Goal: Task Accomplishment & Management: Use online tool/utility

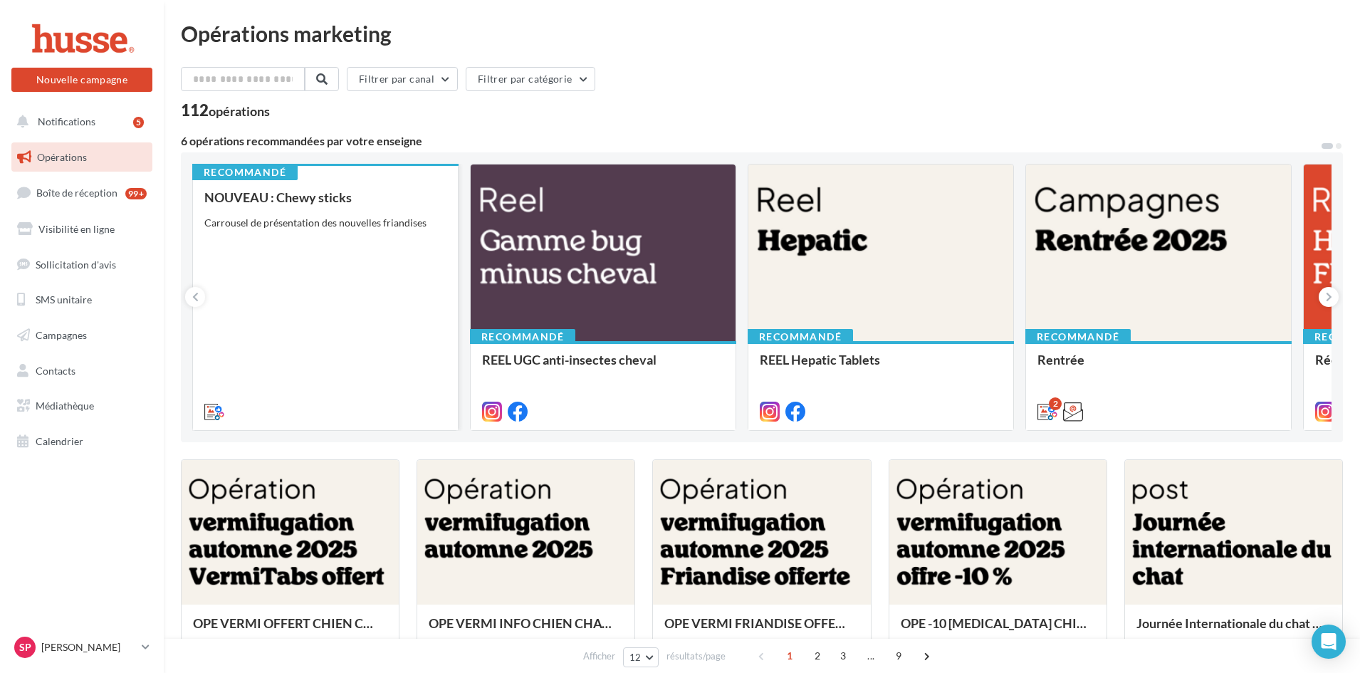
click at [349, 274] on div "NOUVEAU : Chewy sticks Carrousel de présentation des nouvelles friandises" at bounding box center [325, 303] width 242 height 227
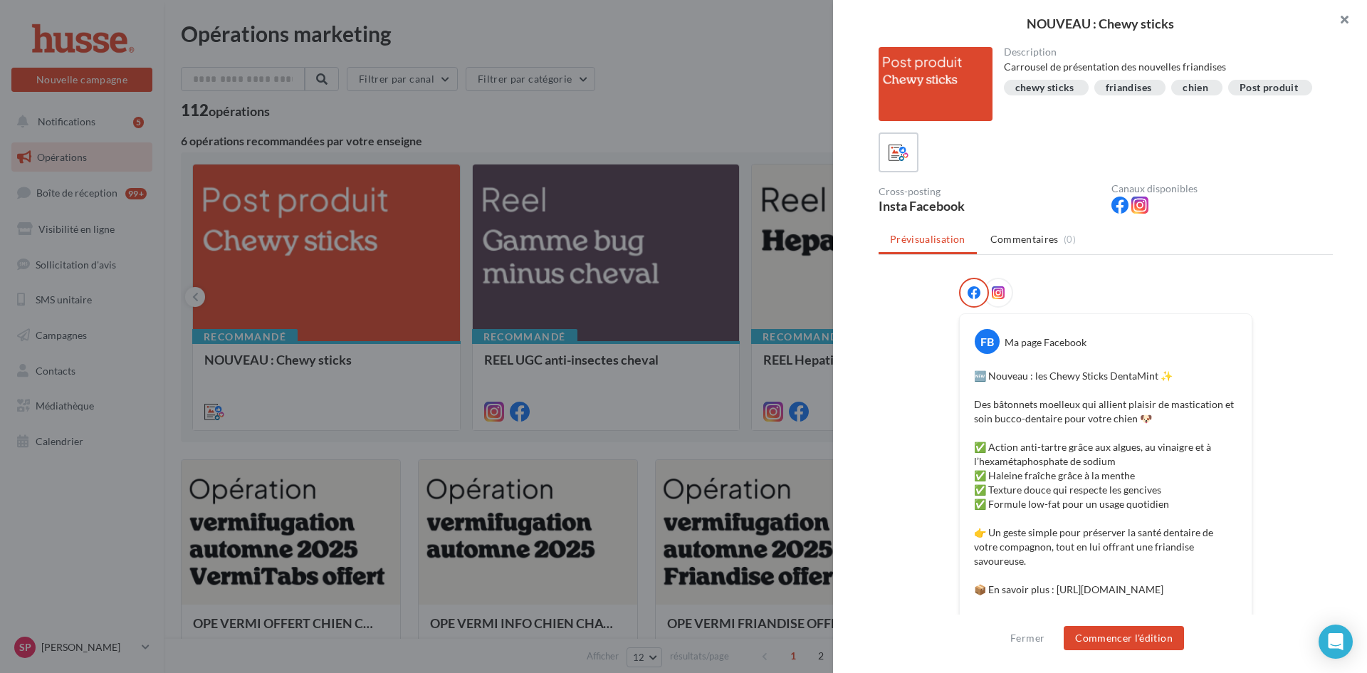
click at [1347, 17] on button "button" at bounding box center [1338, 21] width 57 height 43
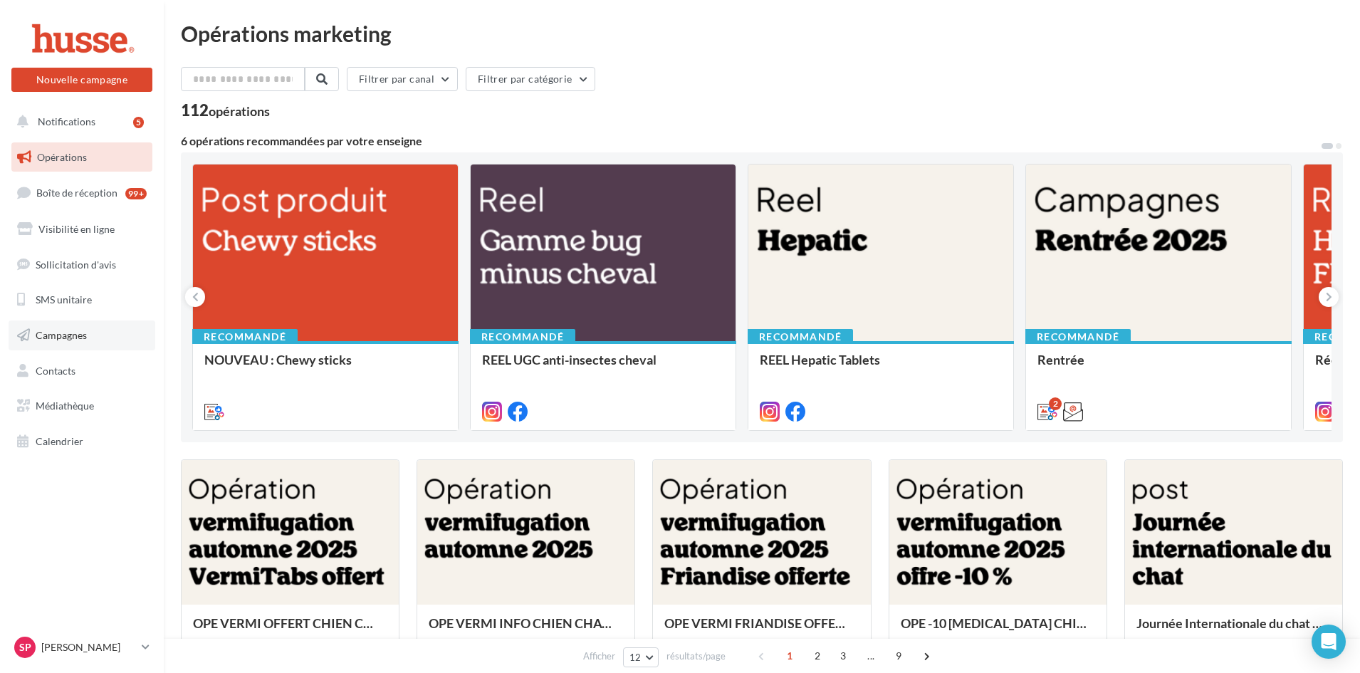
click at [73, 335] on span "Campagnes" at bounding box center [61, 335] width 51 height 12
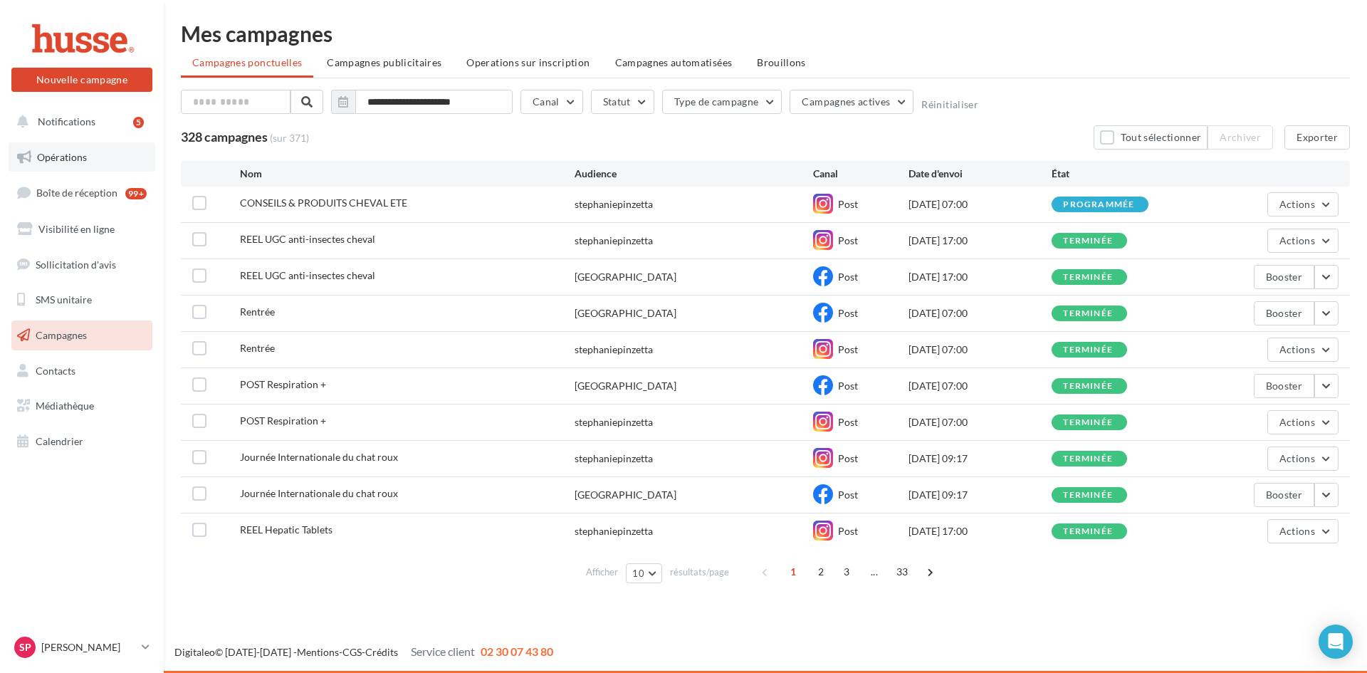
click at [69, 157] on span "Opérations" at bounding box center [62, 157] width 50 height 12
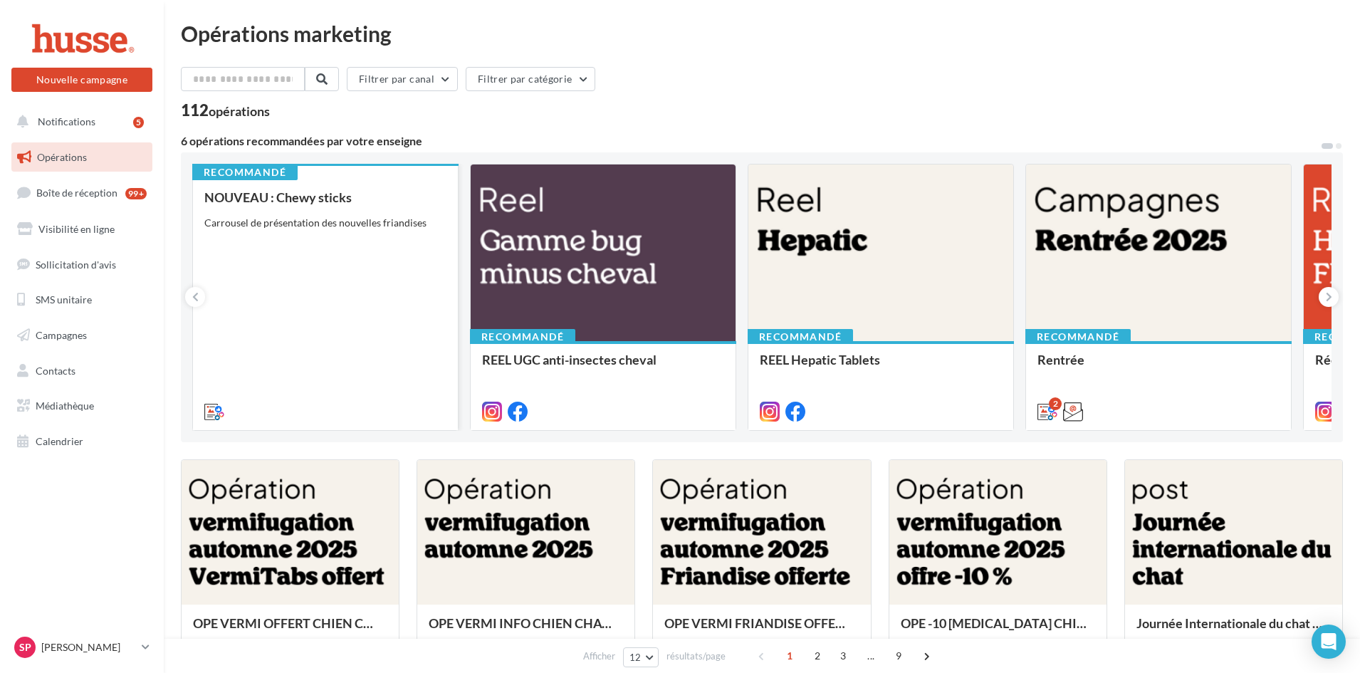
click at [320, 279] on div "NOUVEAU : Chewy sticks Carrousel de présentation des nouvelles friandises" at bounding box center [325, 303] width 242 height 227
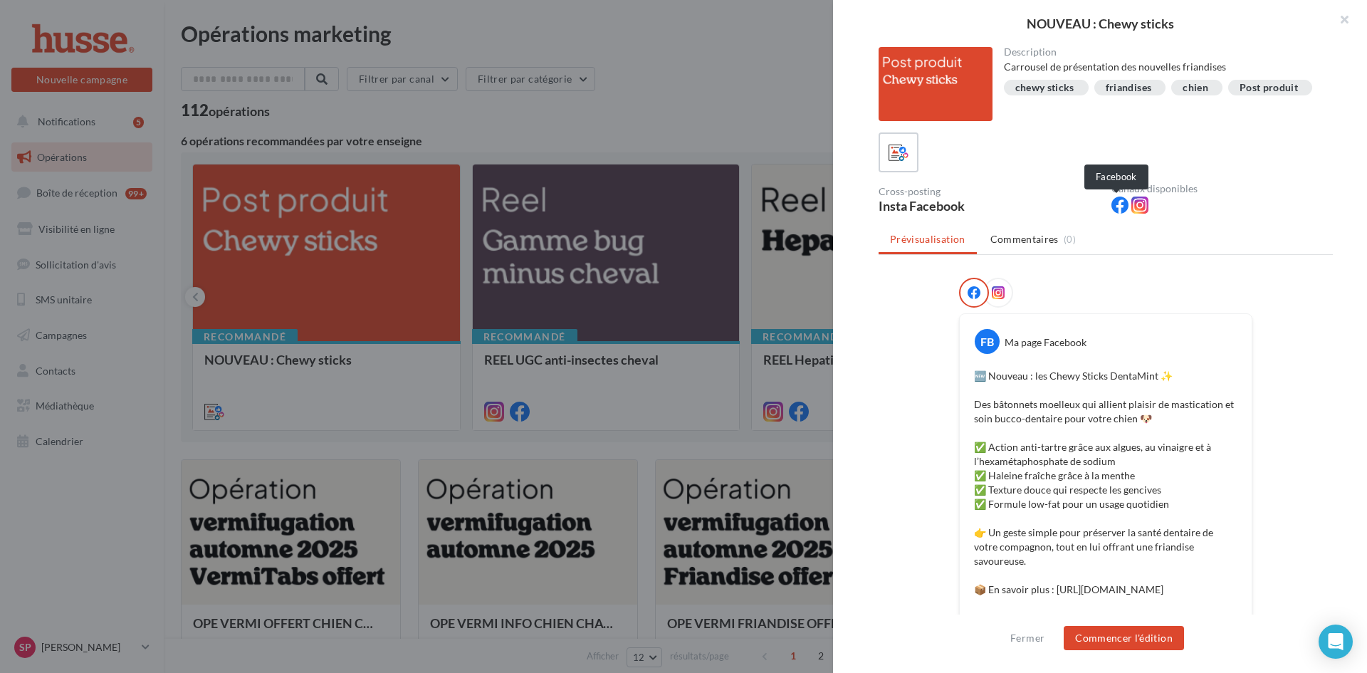
click at [1118, 207] on icon at bounding box center [1120, 205] width 17 height 17
click at [1136, 206] on icon at bounding box center [1140, 205] width 17 height 17
click at [1093, 644] on button "Commencer l'édition" at bounding box center [1124, 638] width 120 height 24
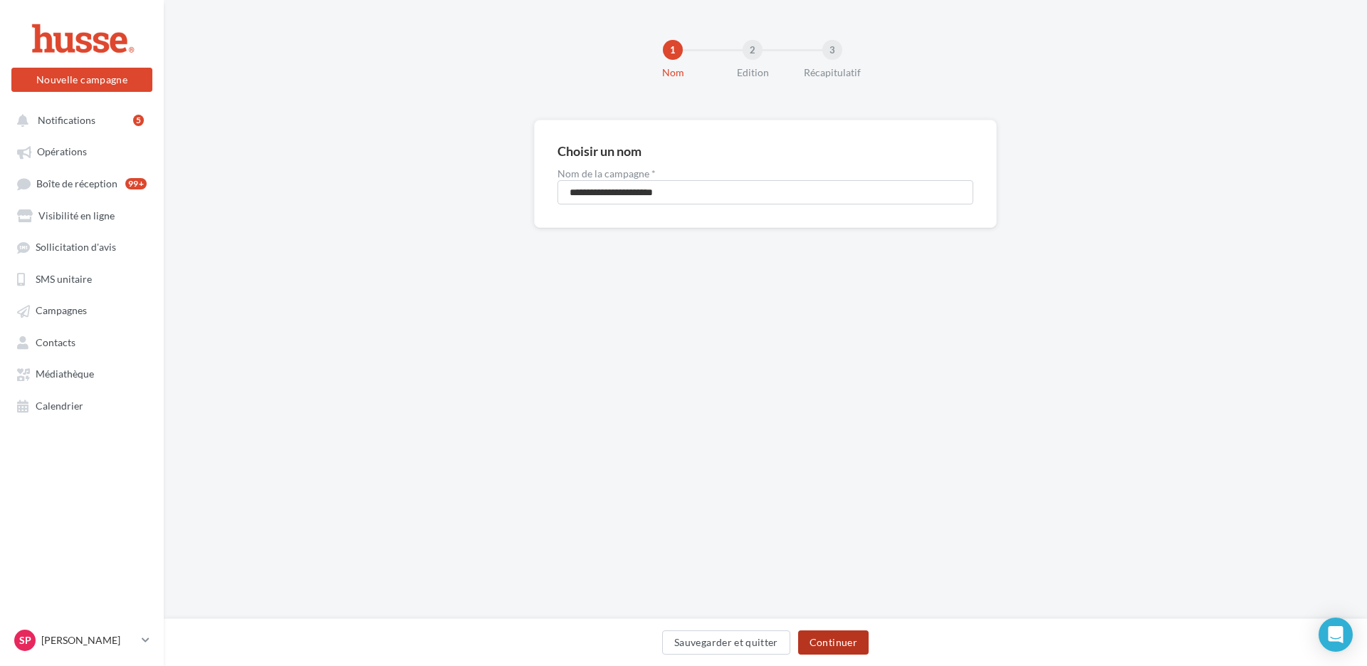
click at [838, 642] on button "Continuer" at bounding box center [833, 642] width 70 height 24
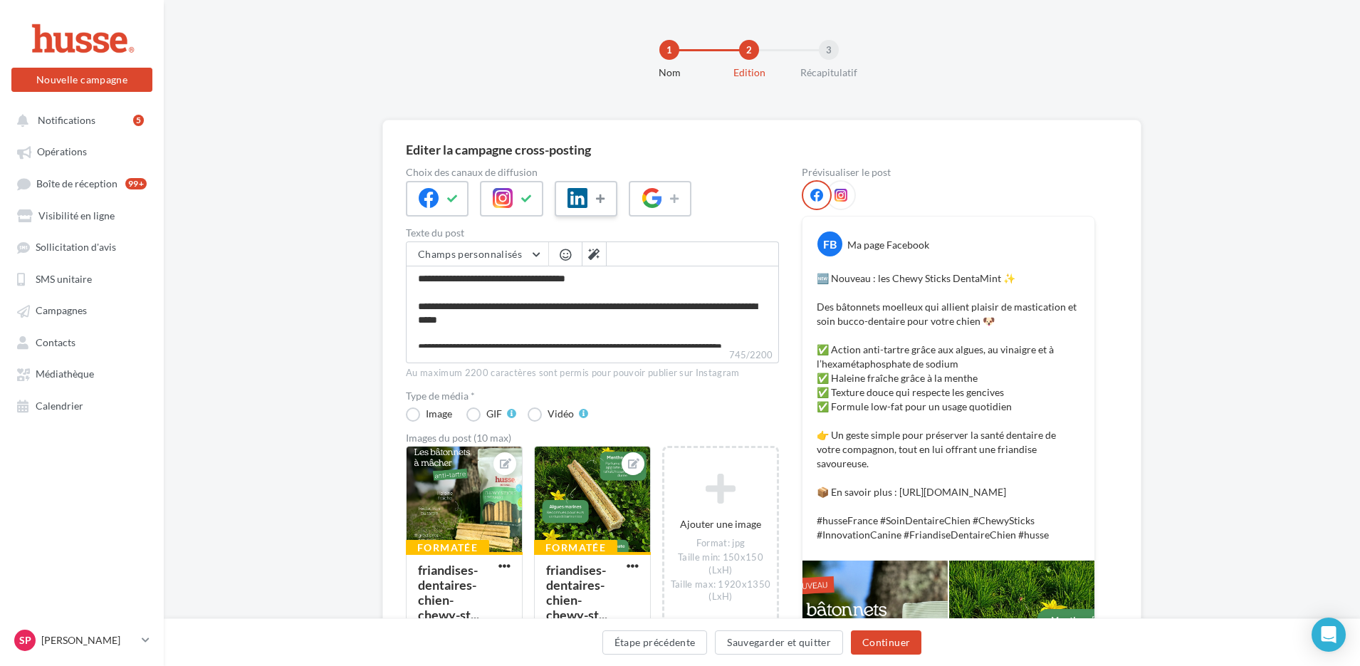
click at [605, 197] on icon at bounding box center [601, 199] width 11 height 10
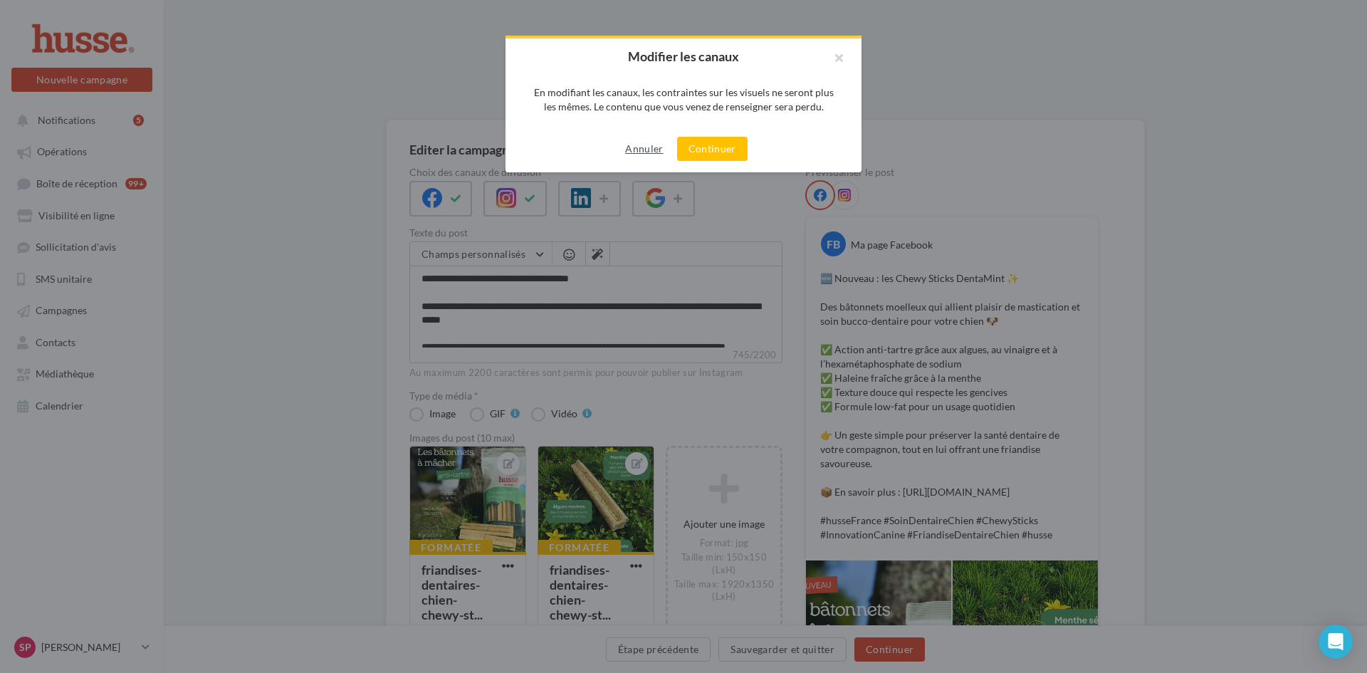
click at [642, 154] on button "Annuler" at bounding box center [644, 148] width 49 height 17
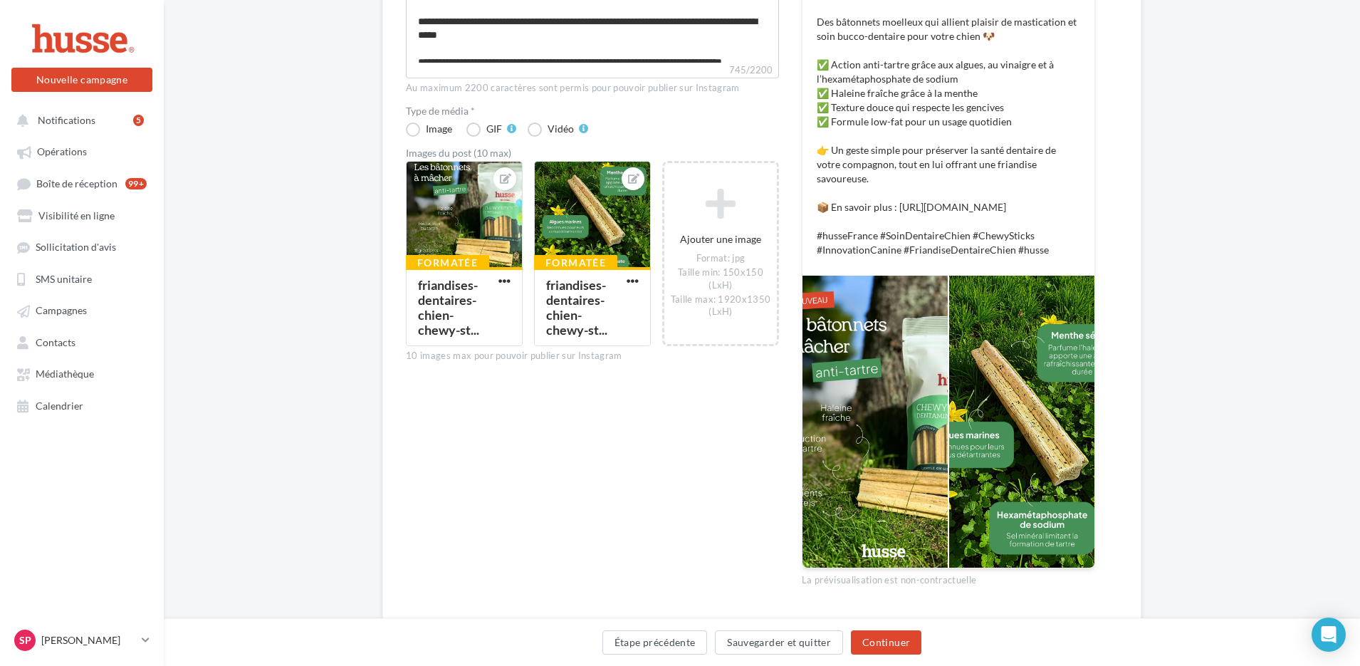
scroll to position [325, 0]
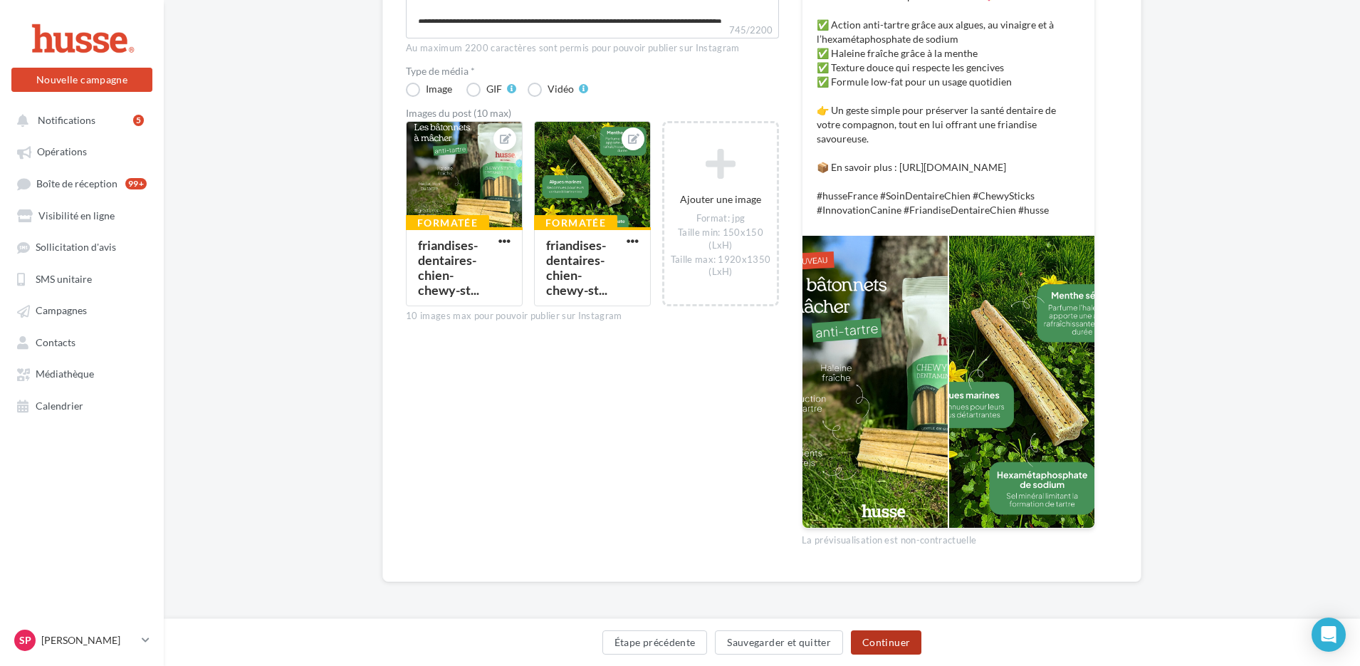
click at [899, 641] on button "Continuer" at bounding box center [886, 642] width 70 height 24
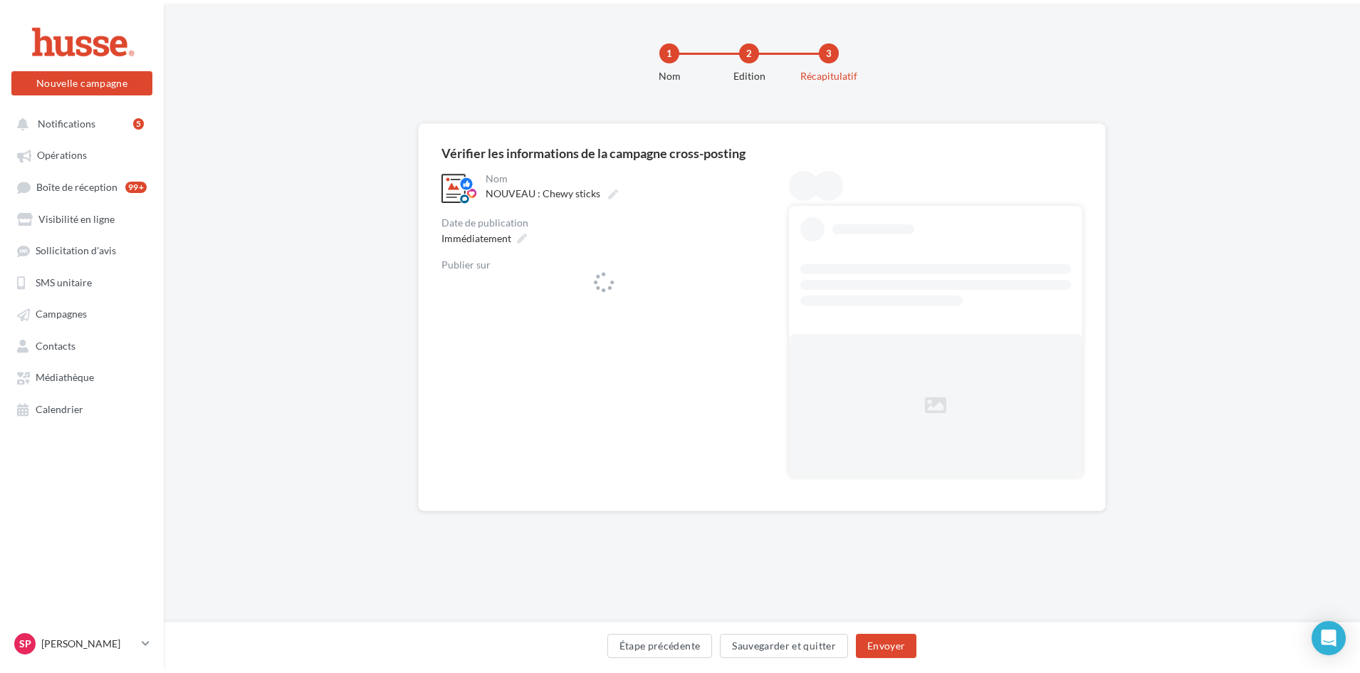
scroll to position [0, 0]
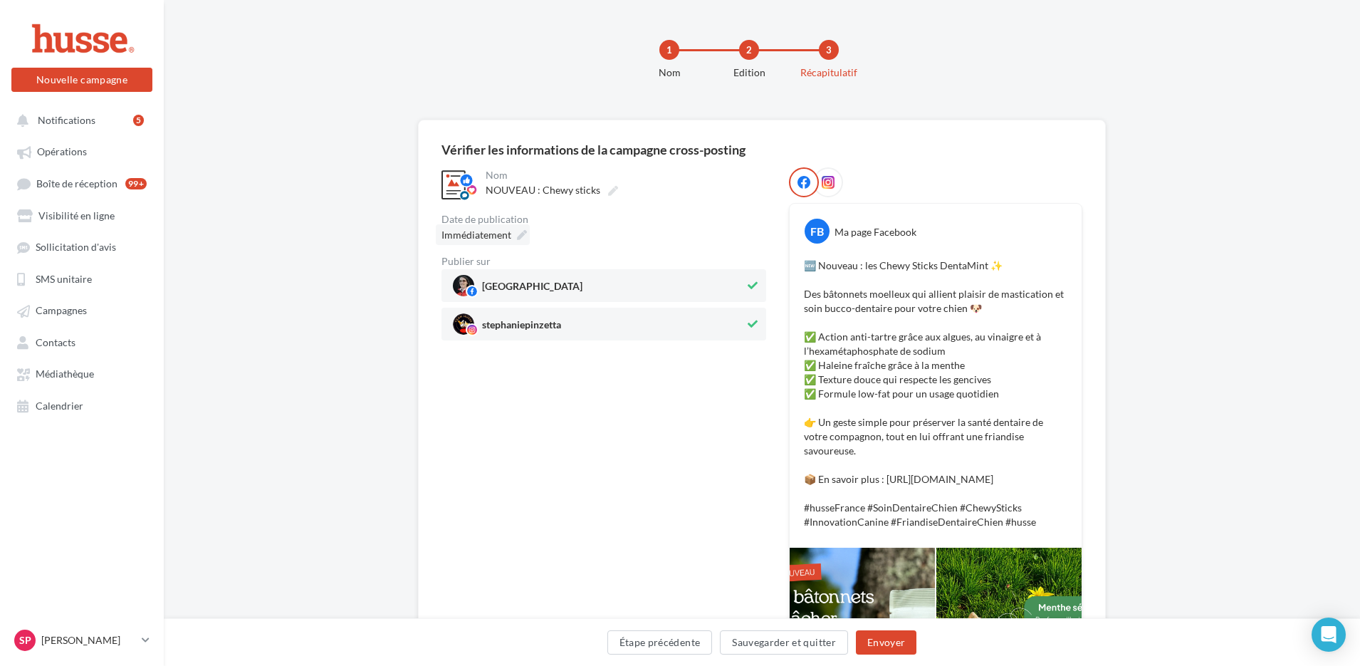
click at [523, 236] on icon at bounding box center [522, 235] width 10 height 10
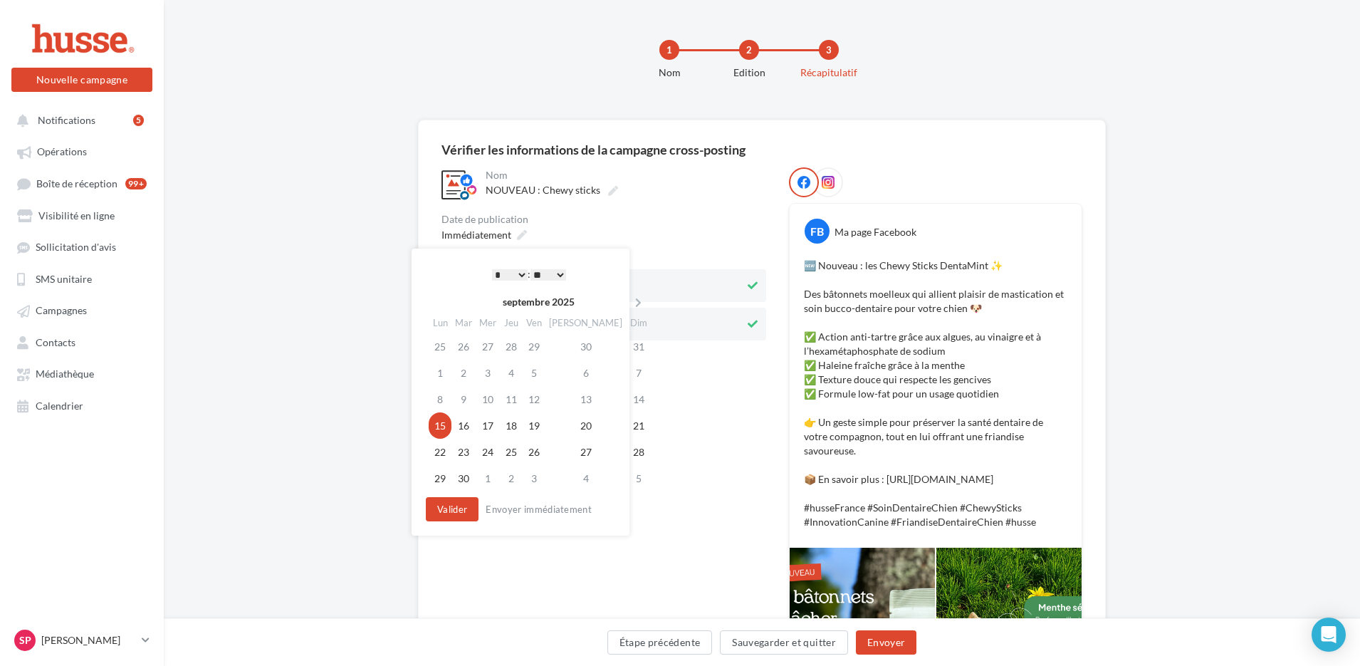
click at [517, 272] on select "* * * * * * * * * * ** ** ** ** ** ** ** ** ** ** ** ** ** **" at bounding box center [510, 274] width 36 height 11
click at [455, 509] on button "Valider" at bounding box center [452, 509] width 53 height 24
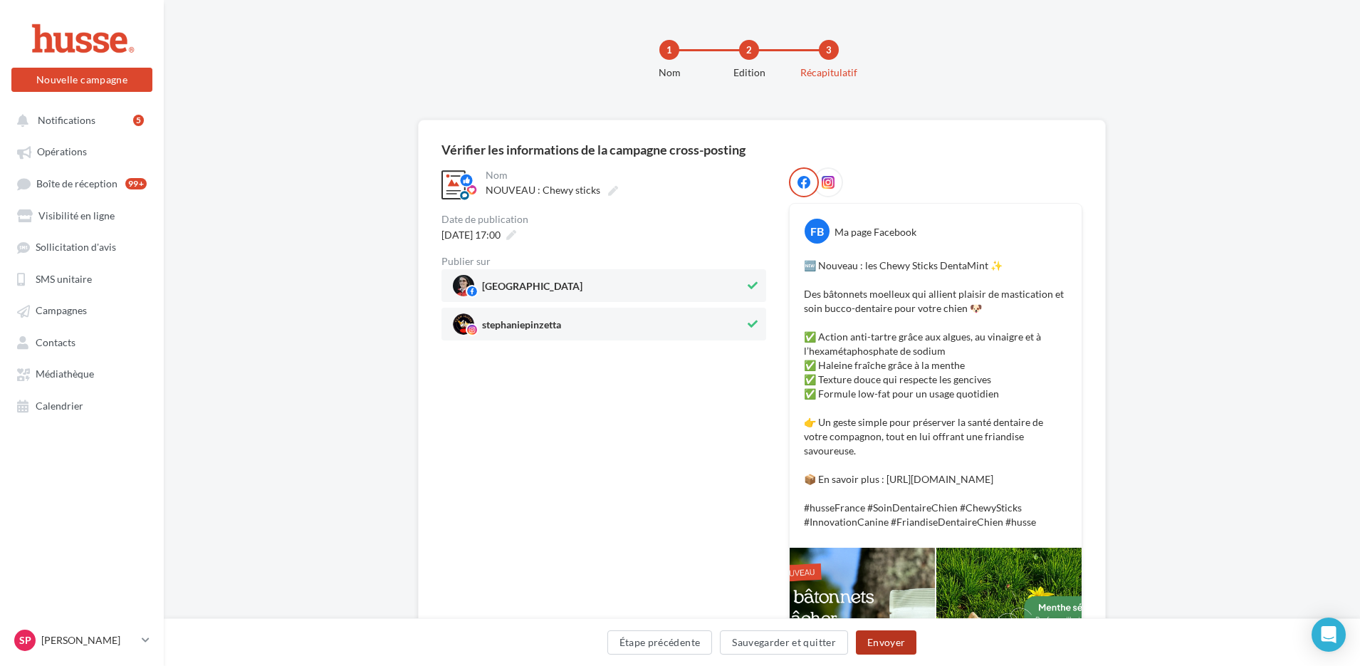
click at [879, 647] on button "Envoyer" at bounding box center [886, 642] width 61 height 24
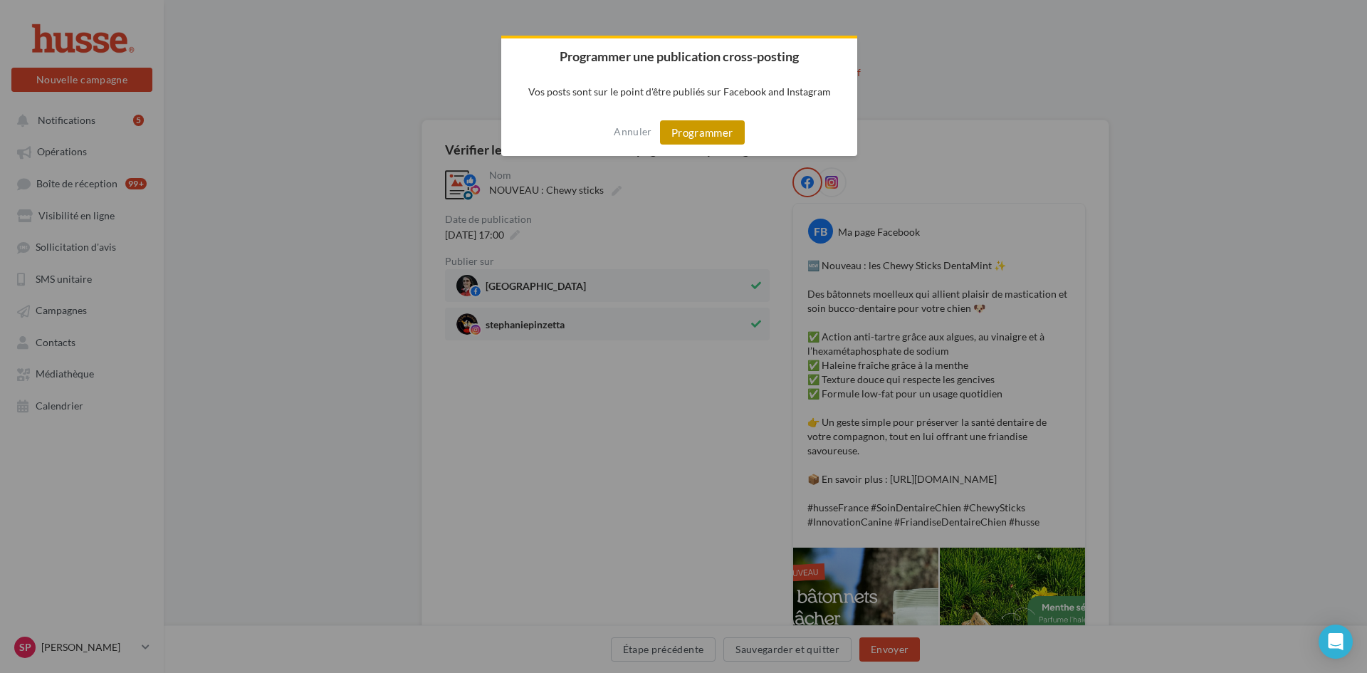
click at [676, 134] on button "Programmer" at bounding box center [702, 132] width 85 height 24
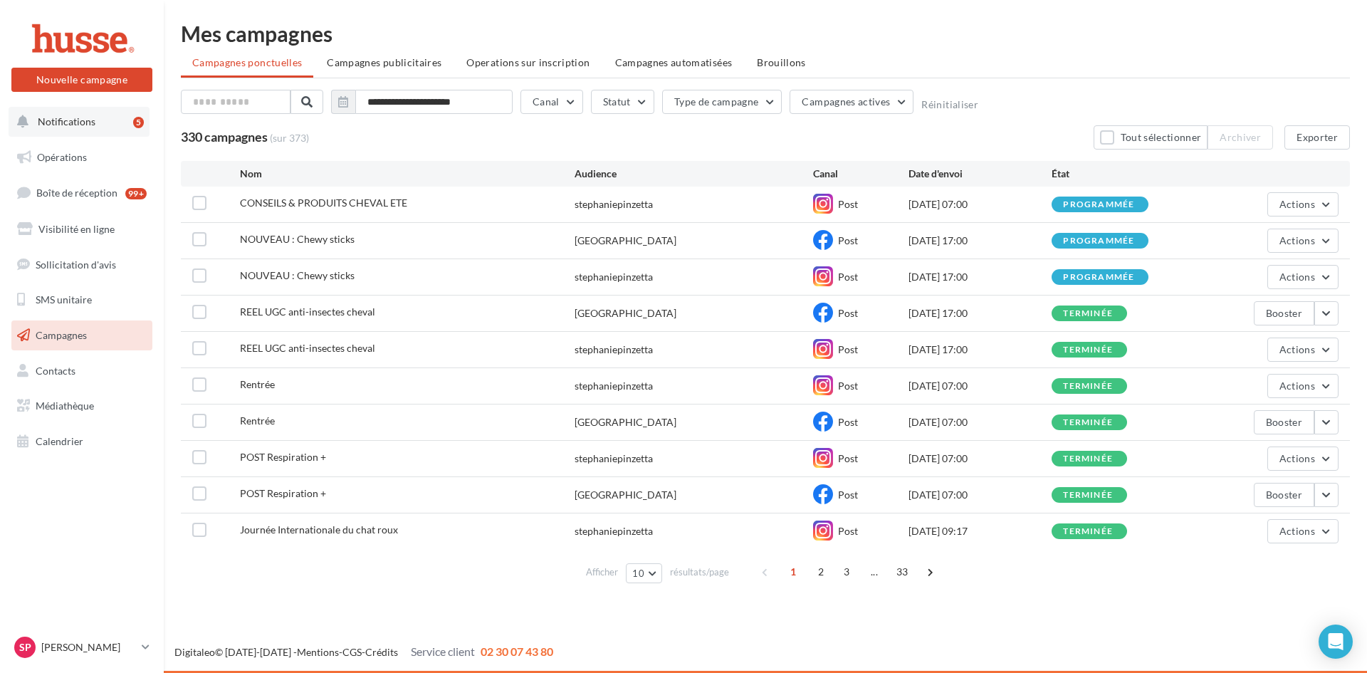
click at [69, 125] on span "Notifications" at bounding box center [67, 121] width 58 height 12
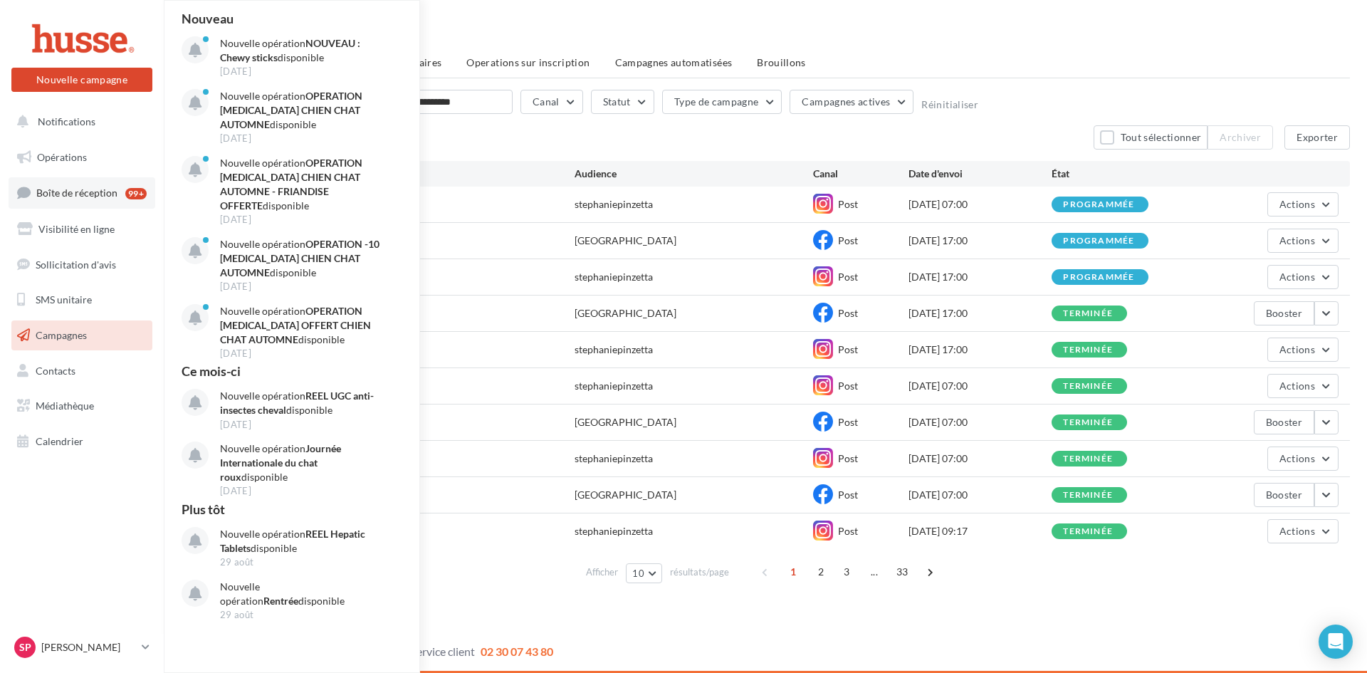
click at [81, 194] on span "Boîte de réception" at bounding box center [76, 193] width 81 height 12
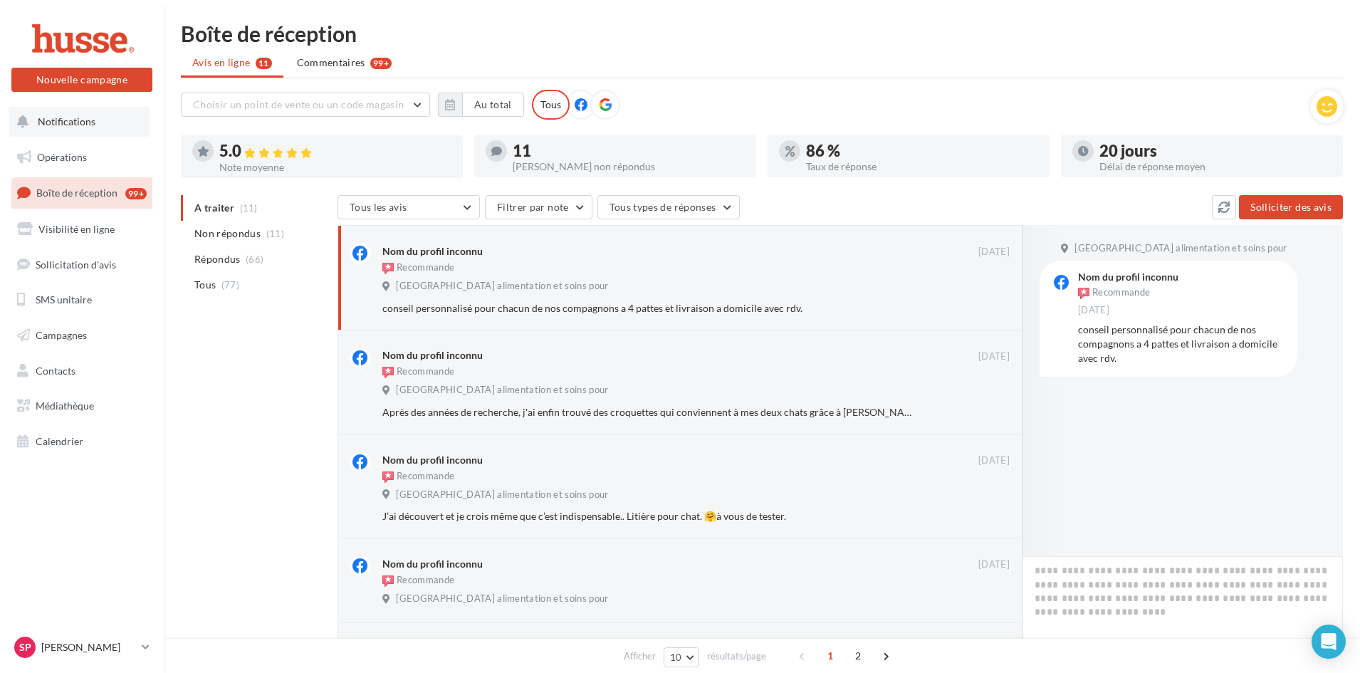
click at [66, 119] on span "Notifications" at bounding box center [67, 121] width 58 height 12
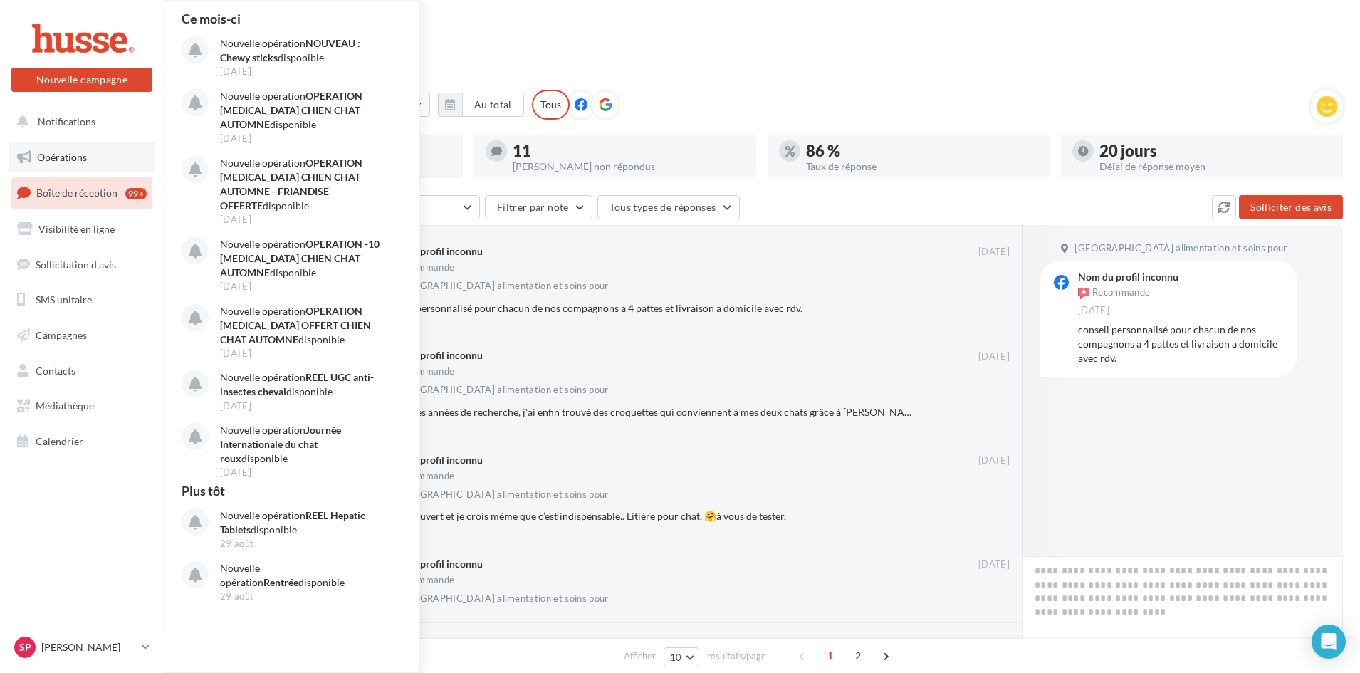
click at [53, 160] on span "Opérations" at bounding box center [62, 157] width 50 height 12
